Goal: Transaction & Acquisition: Book appointment/travel/reservation

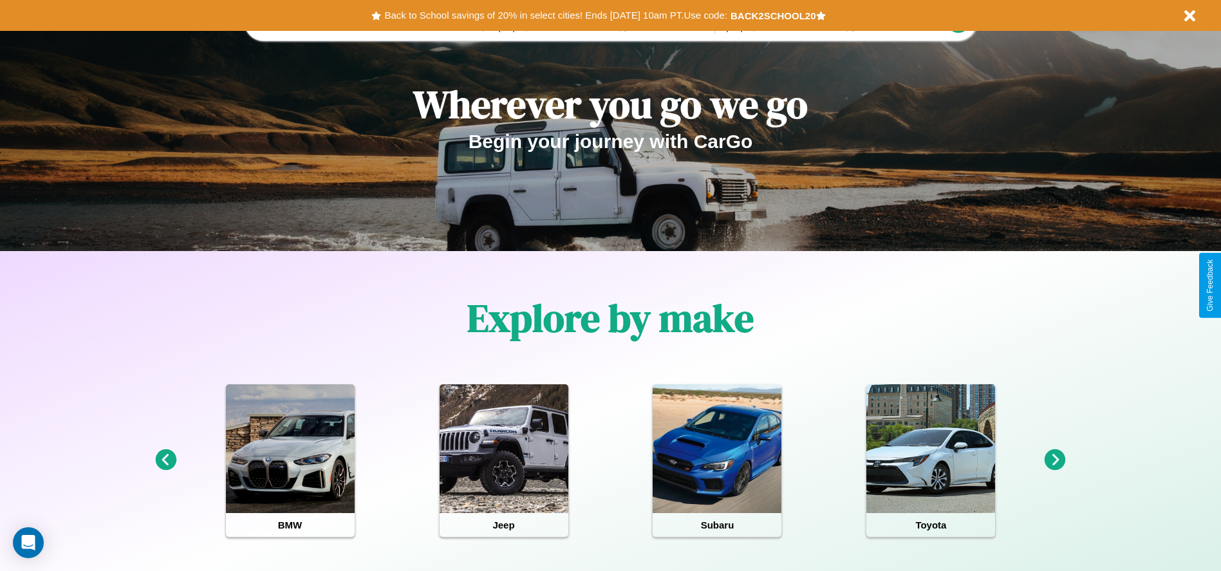
scroll to position [573, 0]
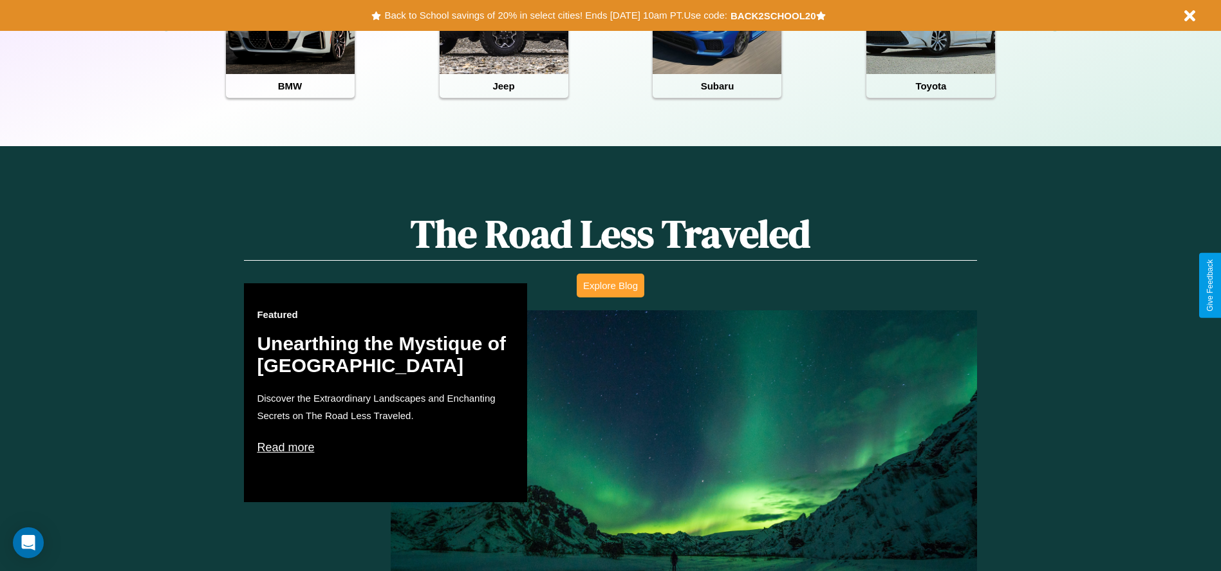
click at [610, 285] on button "Explore Blog" at bounding box center [611, 285] width 68 height 24
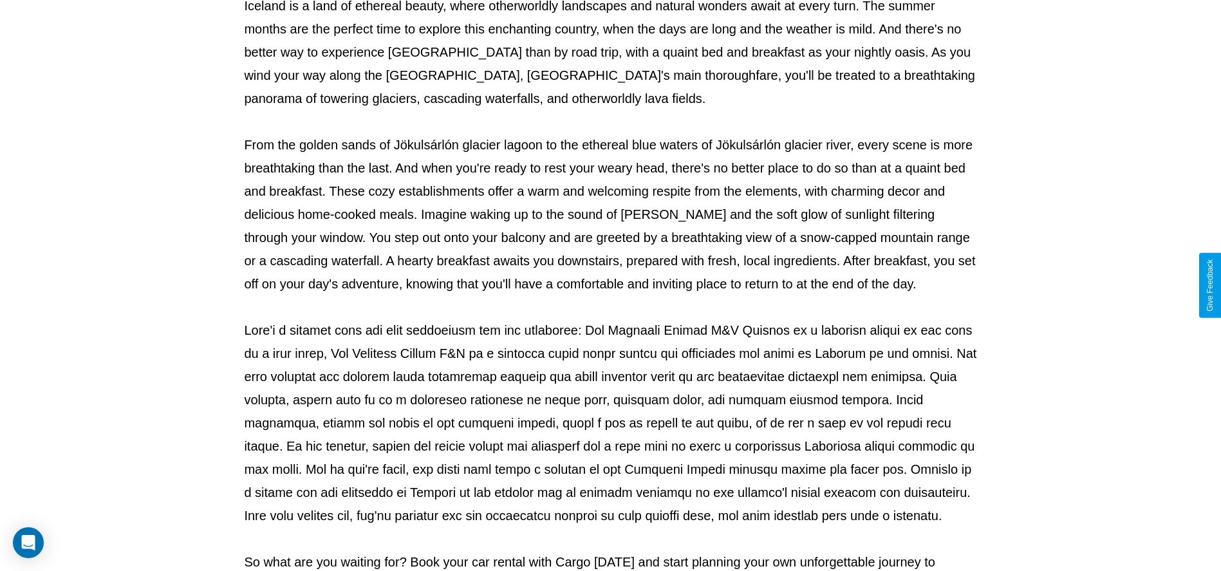
scroll to position [427, 0]
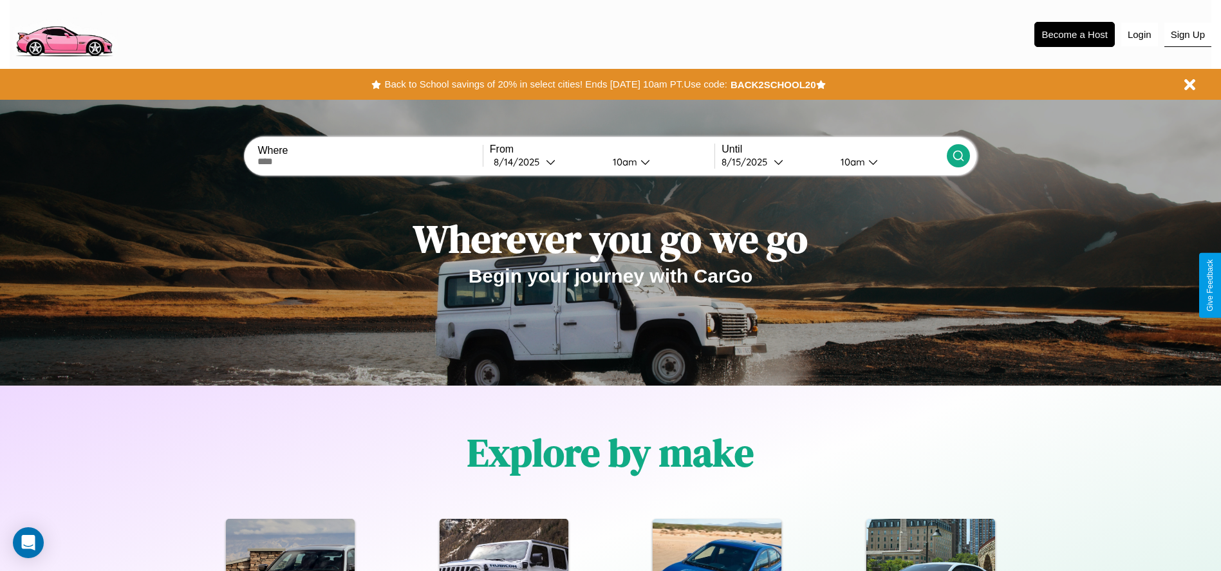
click at [1187, 34] on button "Sign Up" at bounding box center [1187, 35] width 47 height 24
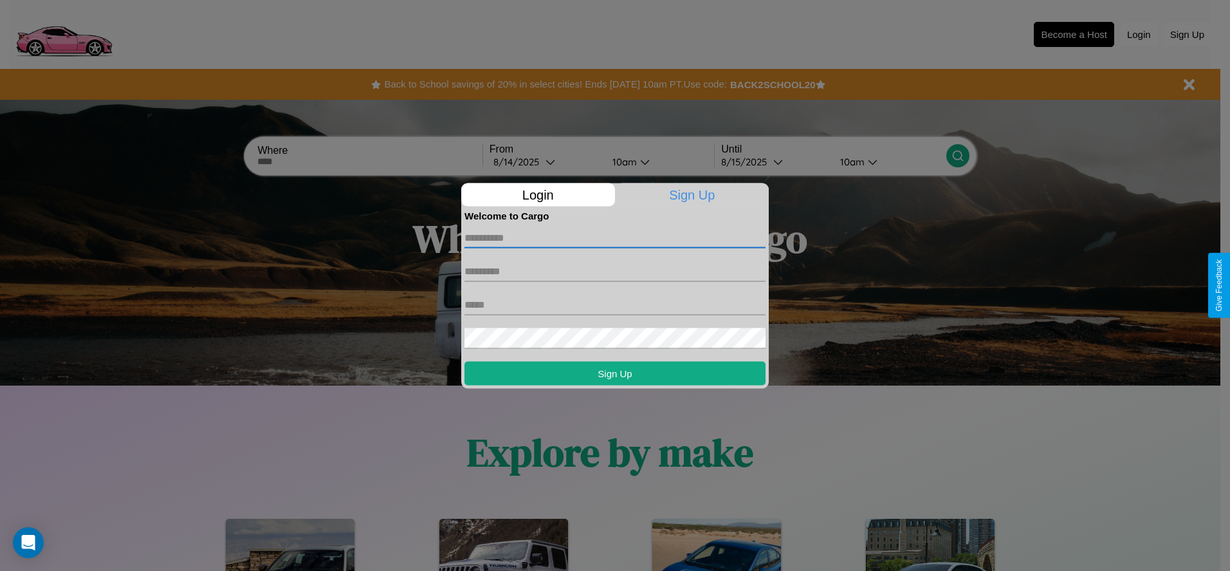
click at [615, 237] on input "text" at bounding box center [615, 237] width 301 height 21
type input "********"
click at [615, 271] on input "text" at bounding box center [615, 271] width 301 height 21
type input "*****"
click at [615, 304] on input "text" at bounding box center [615, 304] width 301 height 21
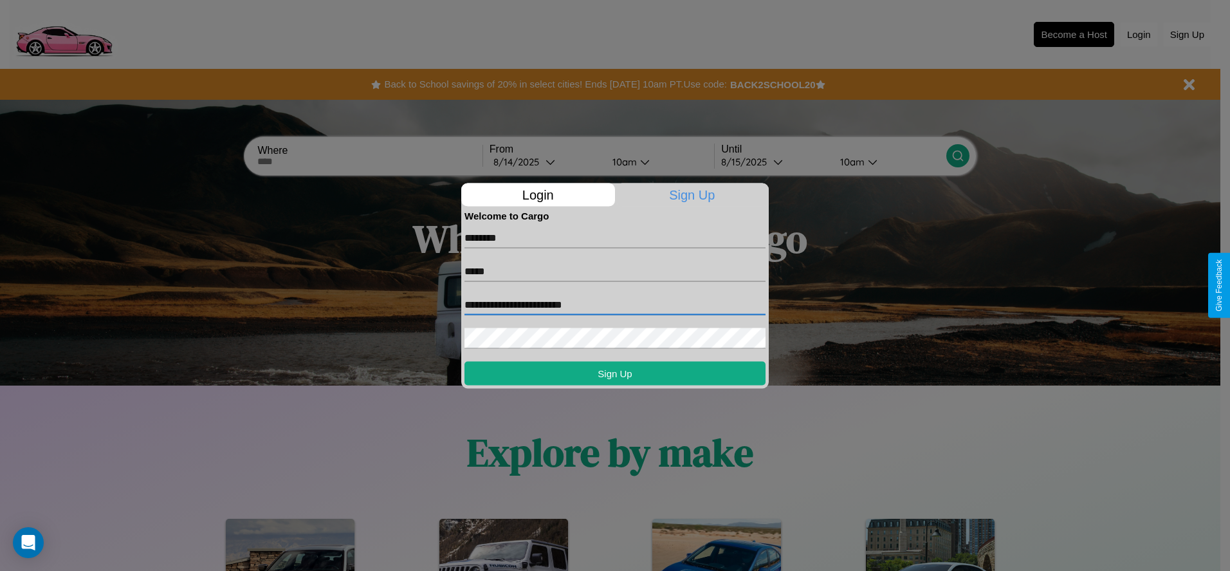
type input "**********"
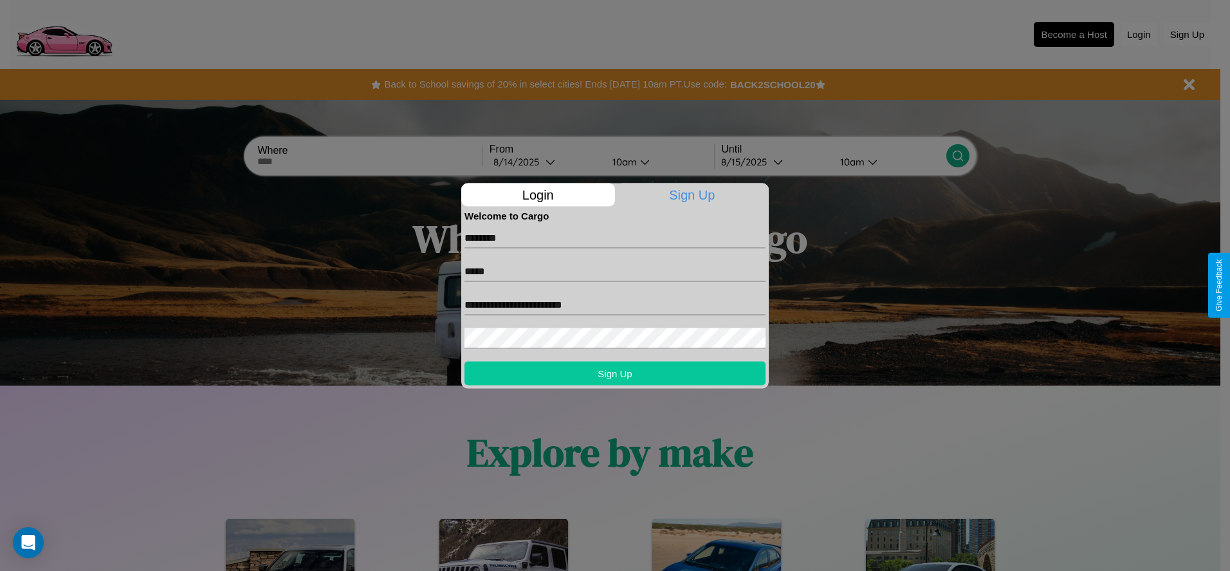
click at [615, 373] on button "Sign Up" at bounding box center [615, 373] width 301 height 24
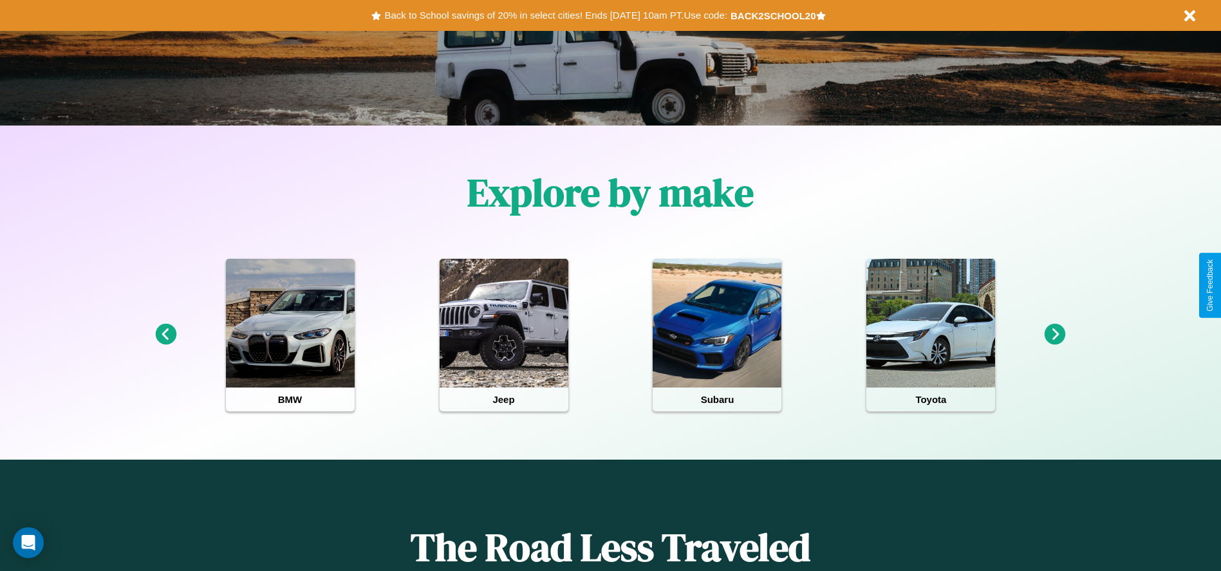
scroll to position [267, 0]
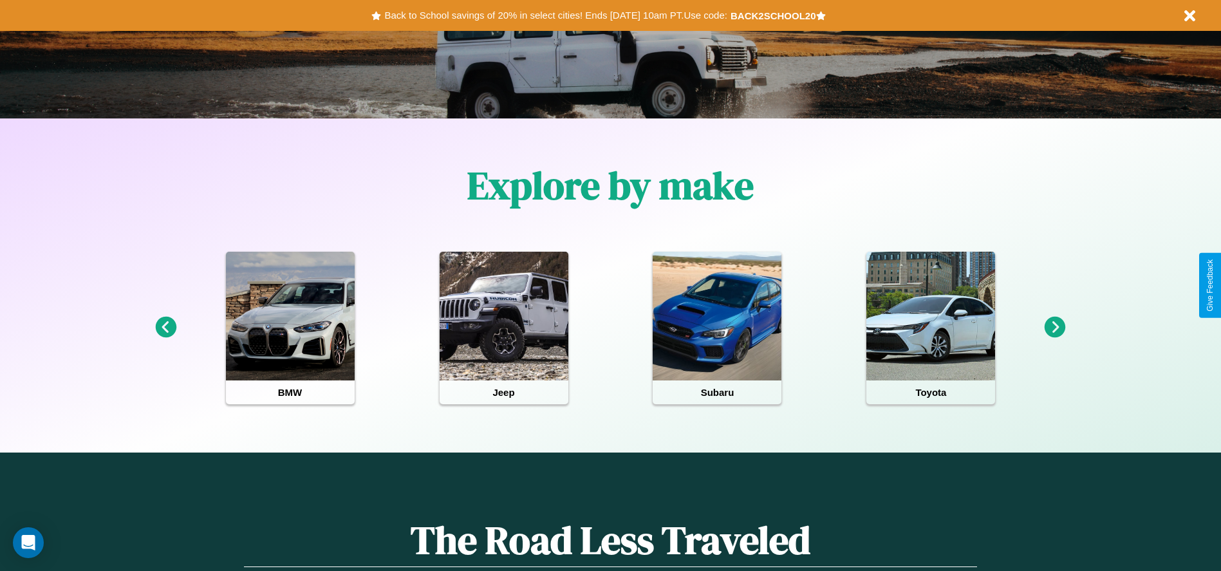
click at [1055, 328] on icon at bounding box center [1054, 327] width 21 height 21
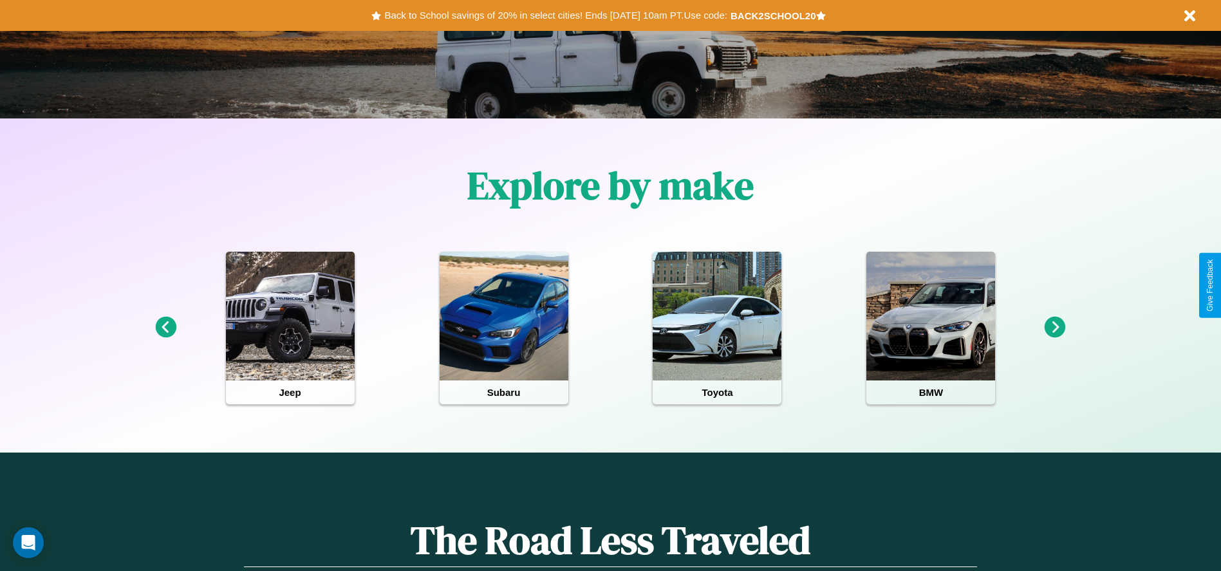
click at [1055, 328] on icon at bounding box center [1054, 327] width 21 height 21
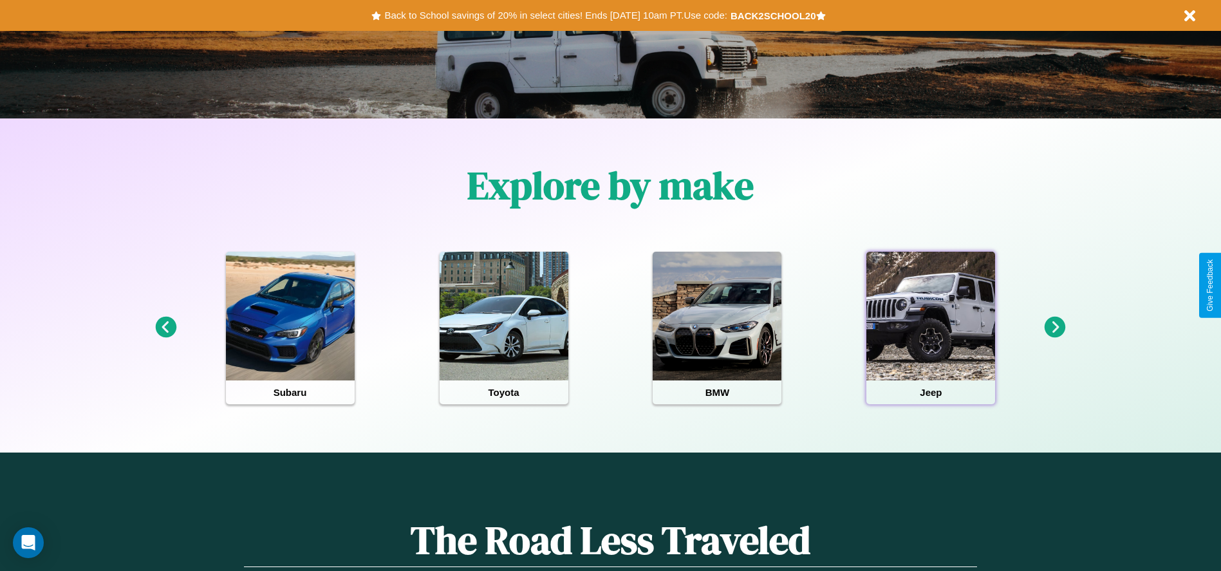
click at [931, 328] on div at bounding box center [930, 316] width 129 height 129
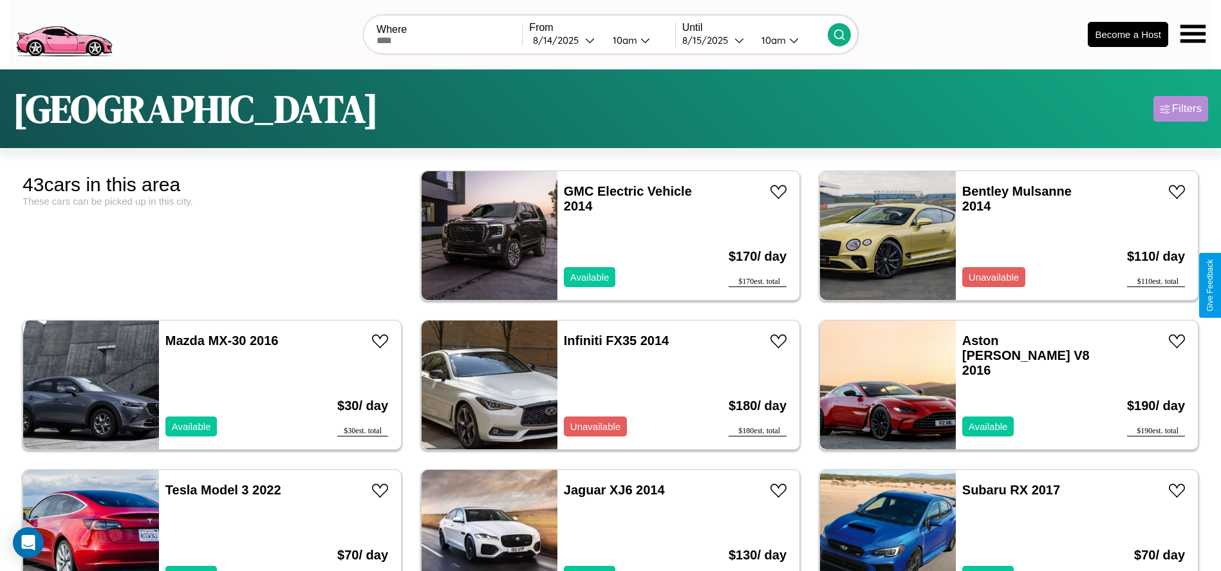
click at [1180, 109] on div "Filters" at bounding box center [1187, 108] width 30 height 13
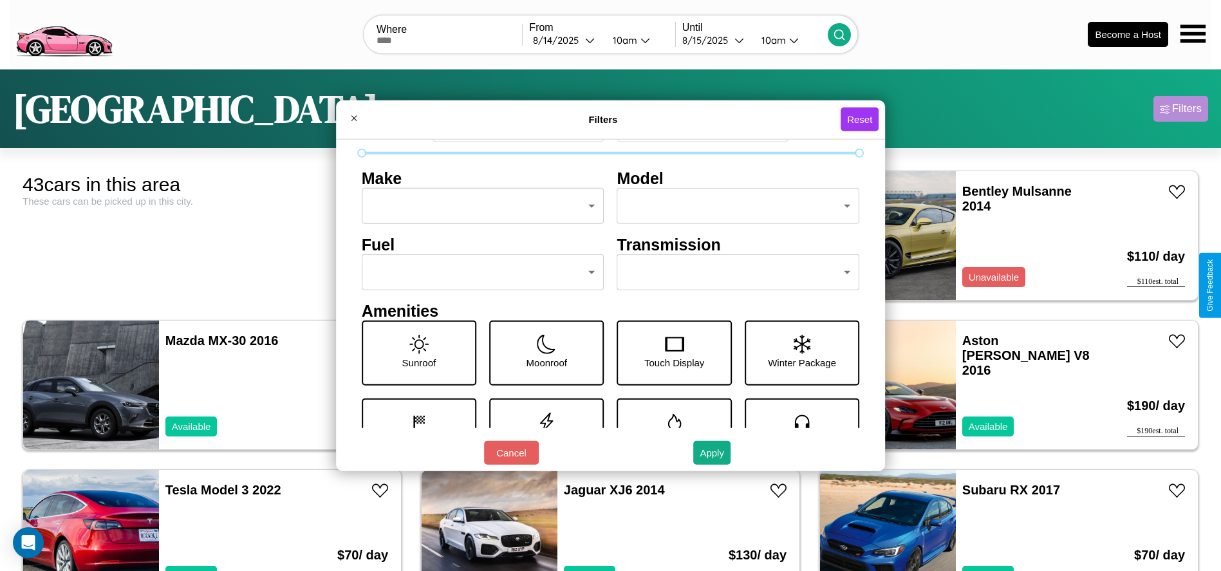
scroll to position [178, 0]
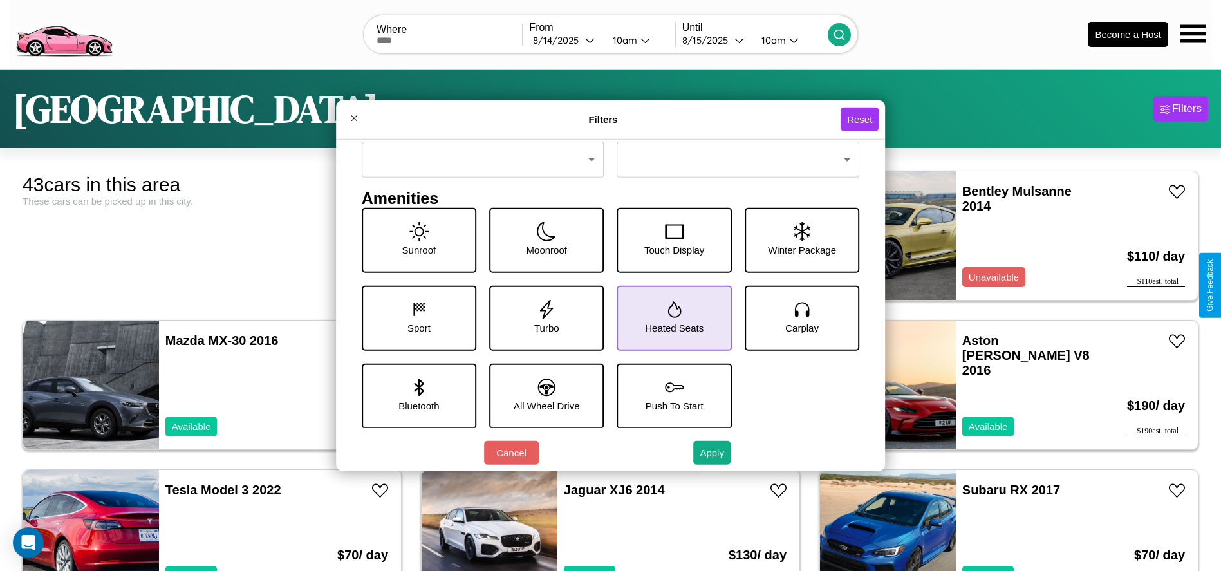
click at [669, 317] on icon at bounding box center [674, 309] width 14 height 17
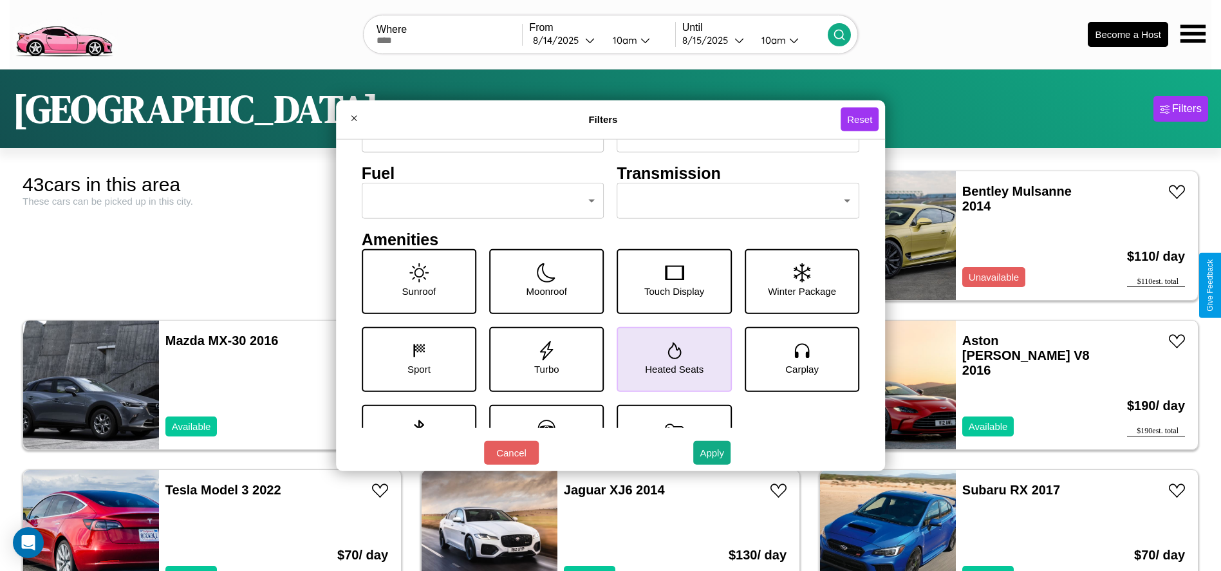
scroll to position [134, 0]
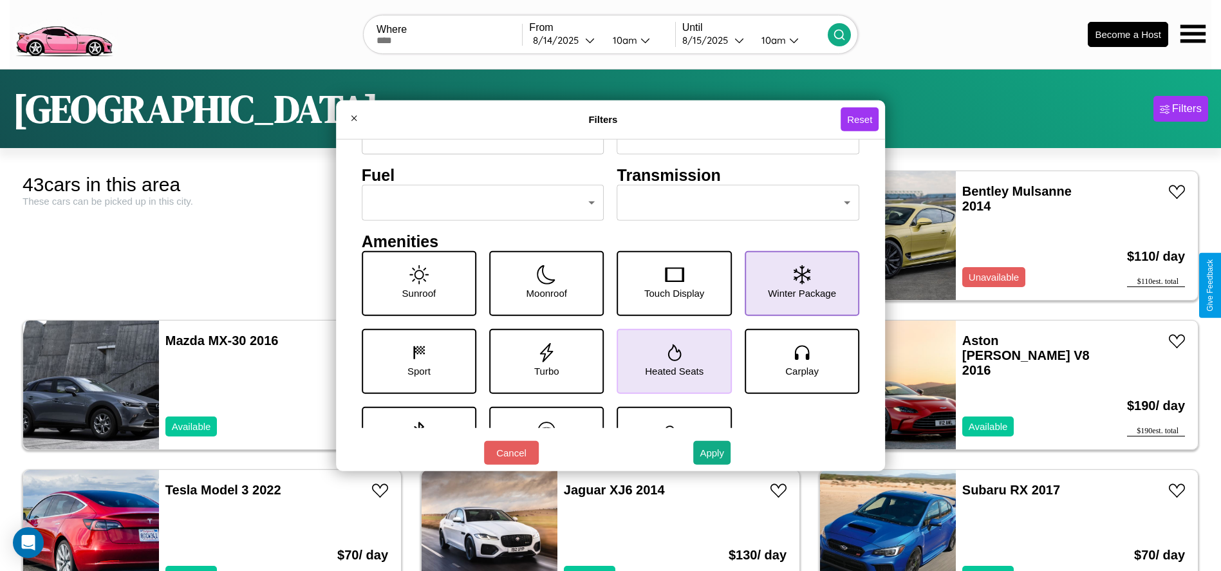
click at [795, 283] on icon at bounding box center [801, 273] width 17 height 19
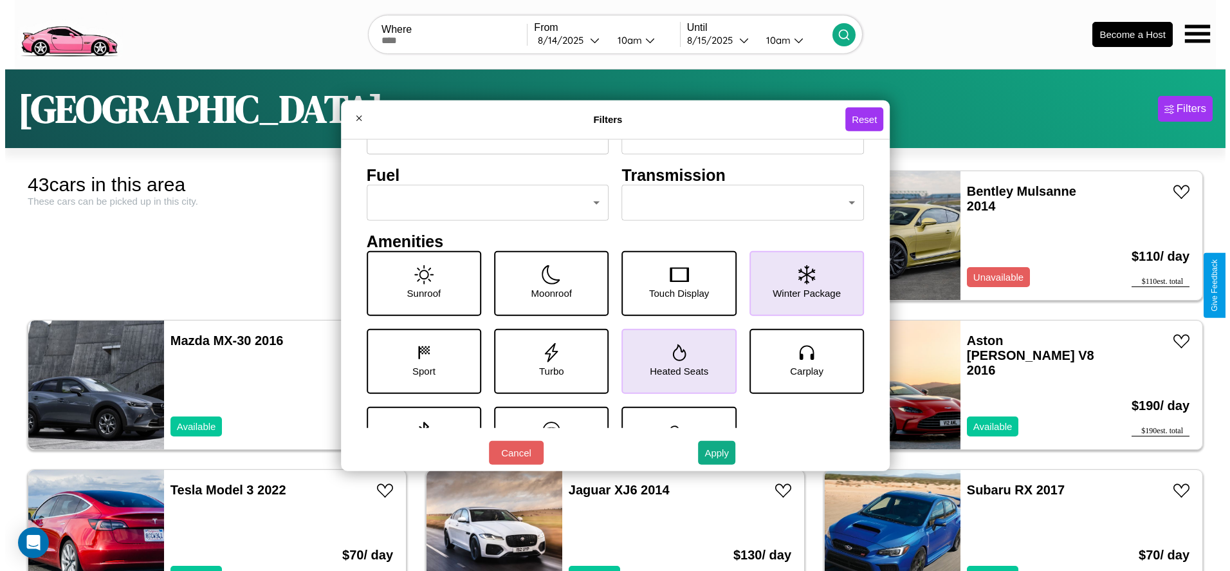
scroll to position [0, 0]
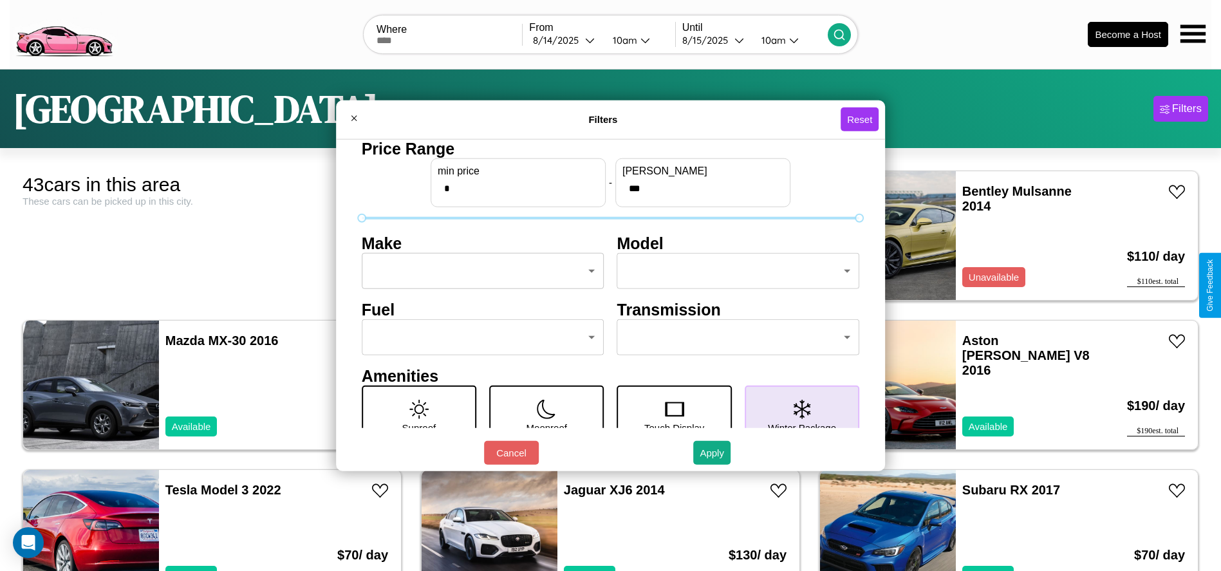
click at [479, 271] on body "CarGo Where From [DATE] 10am Until [DATE] 10am Become a Host [GEOGRAPHIC_DATA] …" at bounding box center [610, 325] width 1221 height 651
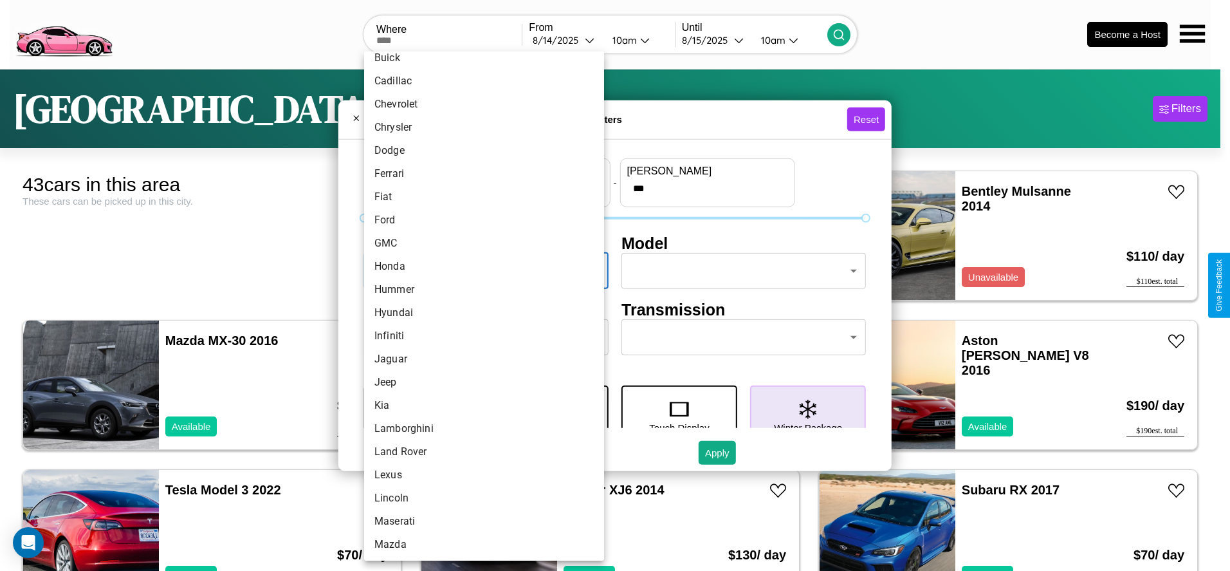
scroll to position [203, 0]
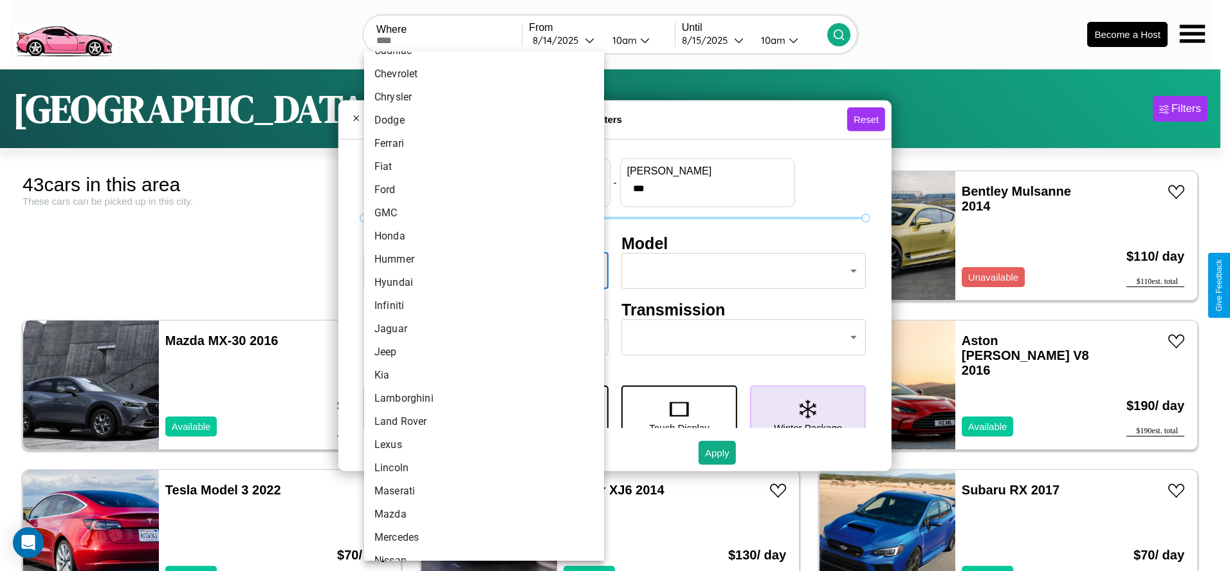
click at [479, 306] on li "Infiniti" at bounding box center [484, 305] width 240 height 23
type input "********"
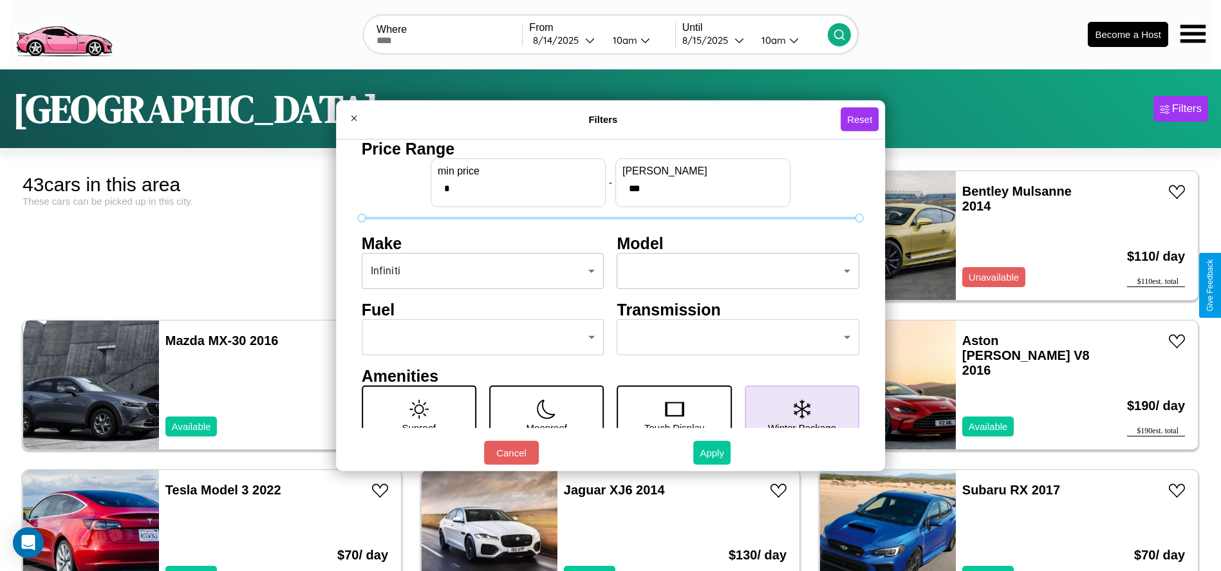
click at [712, 452] on button "Apply" at bounding box center [711, 453] width 37 height 24
